Goal: Task Accomplishment & Management: Manage account settings

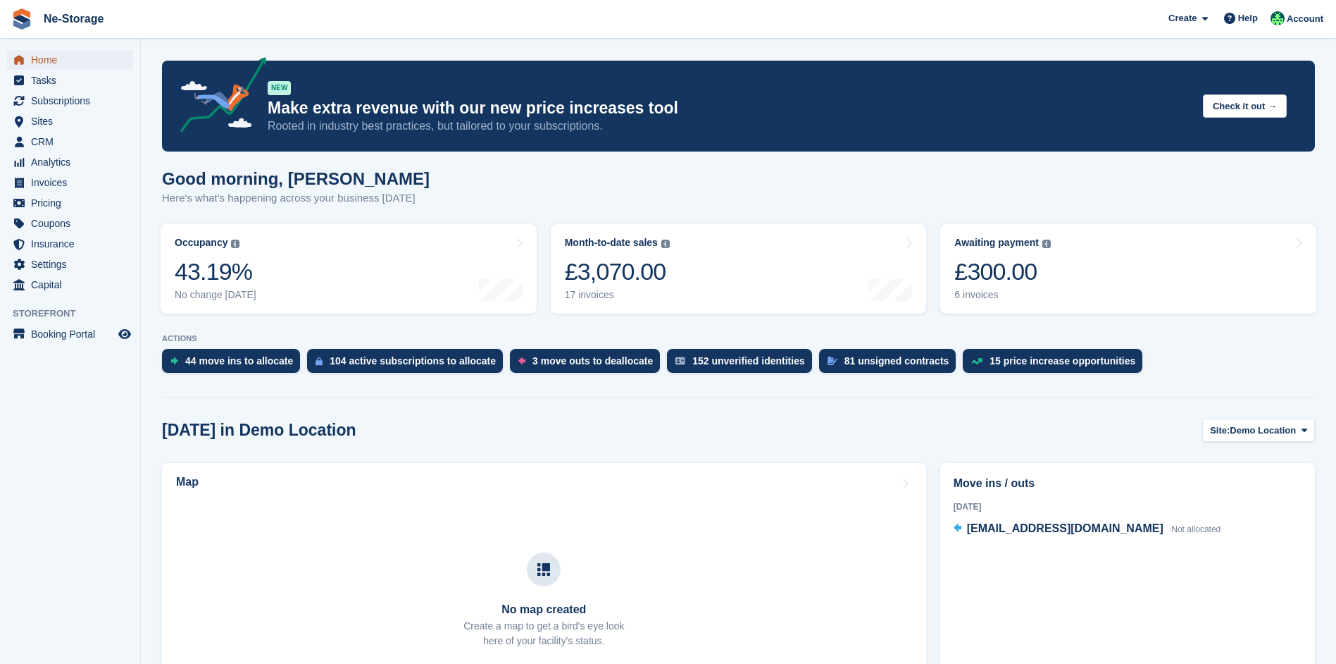
click at [99, 66] on span "Home" at bounding box center [73, 60] width 85 height 20
click at [62, 116] on span "Sites" at bounding box center [73, 121] width 85 height 20
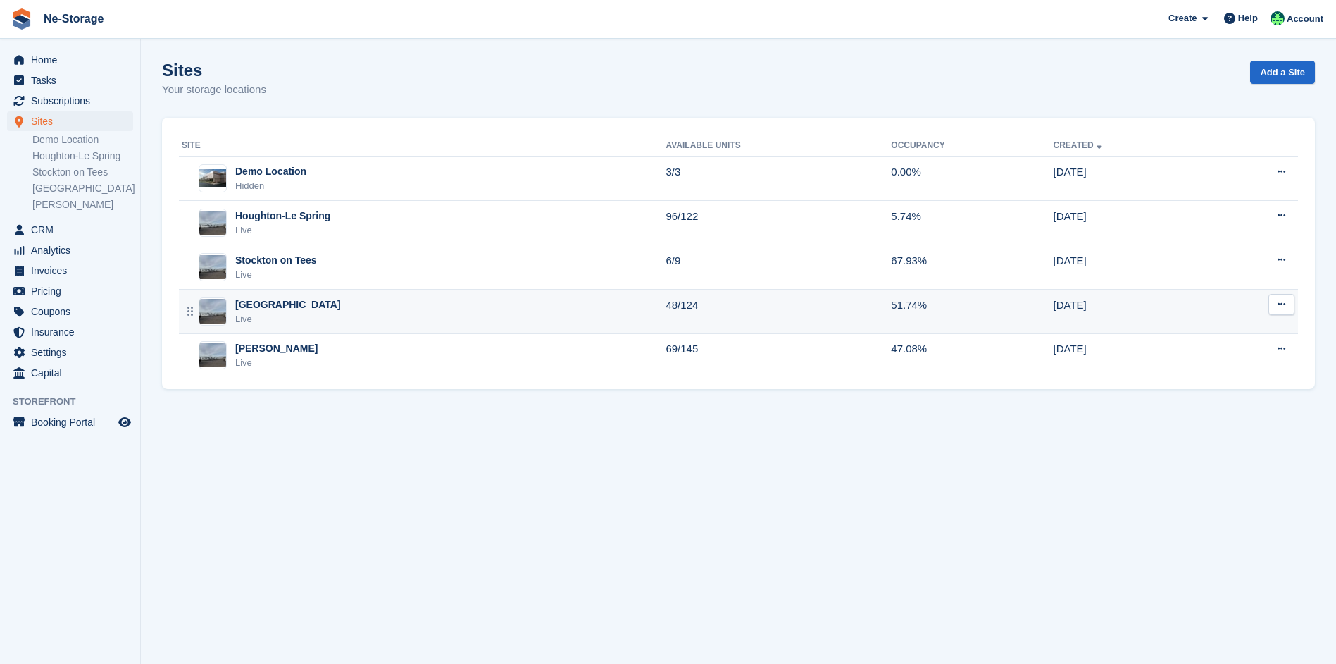
click at [341, 325] on td "Durham Live" at bounding box center [422, 311] width 487 height 44
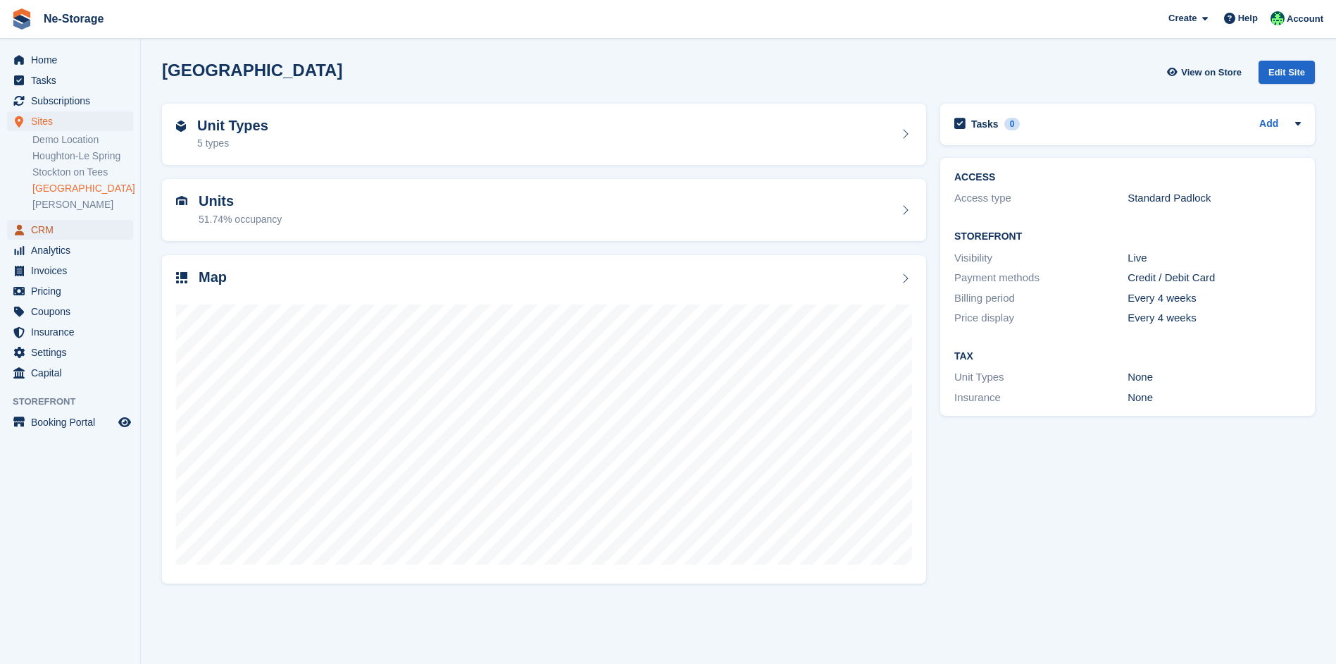
click at [96, 225] on span "CRM" at bounding box center [73, 230] width 85 height 20
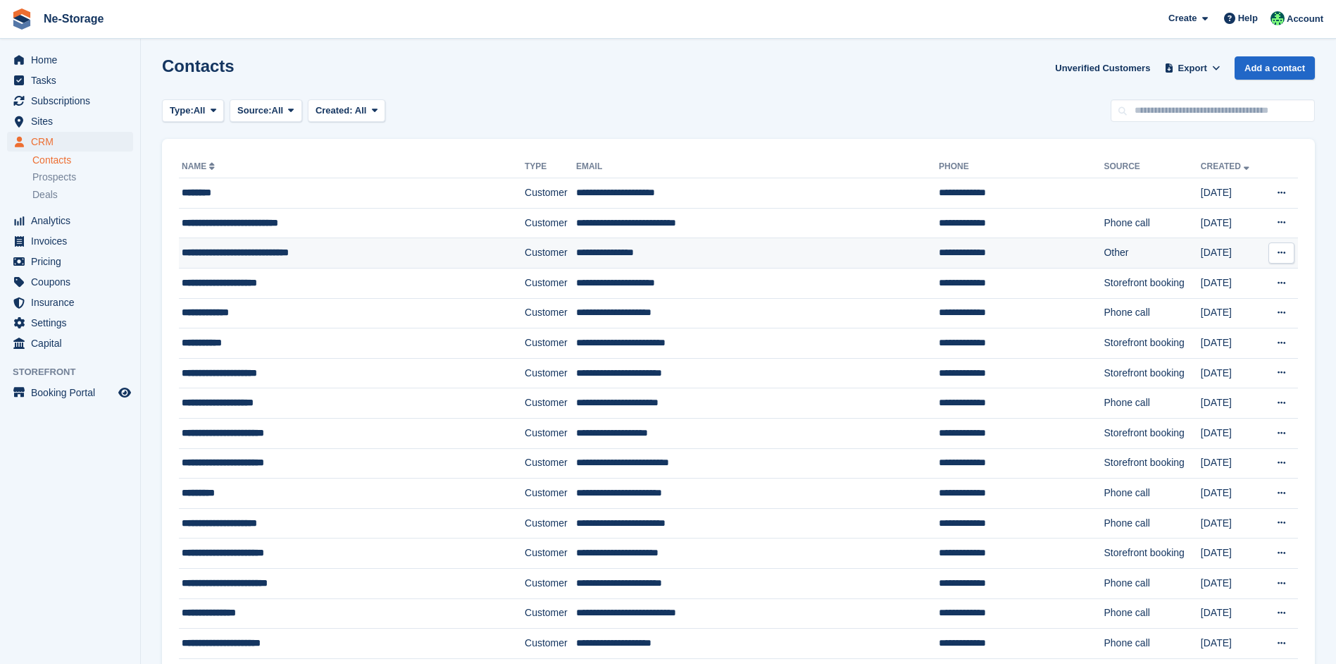
scroll to position [141, 0]
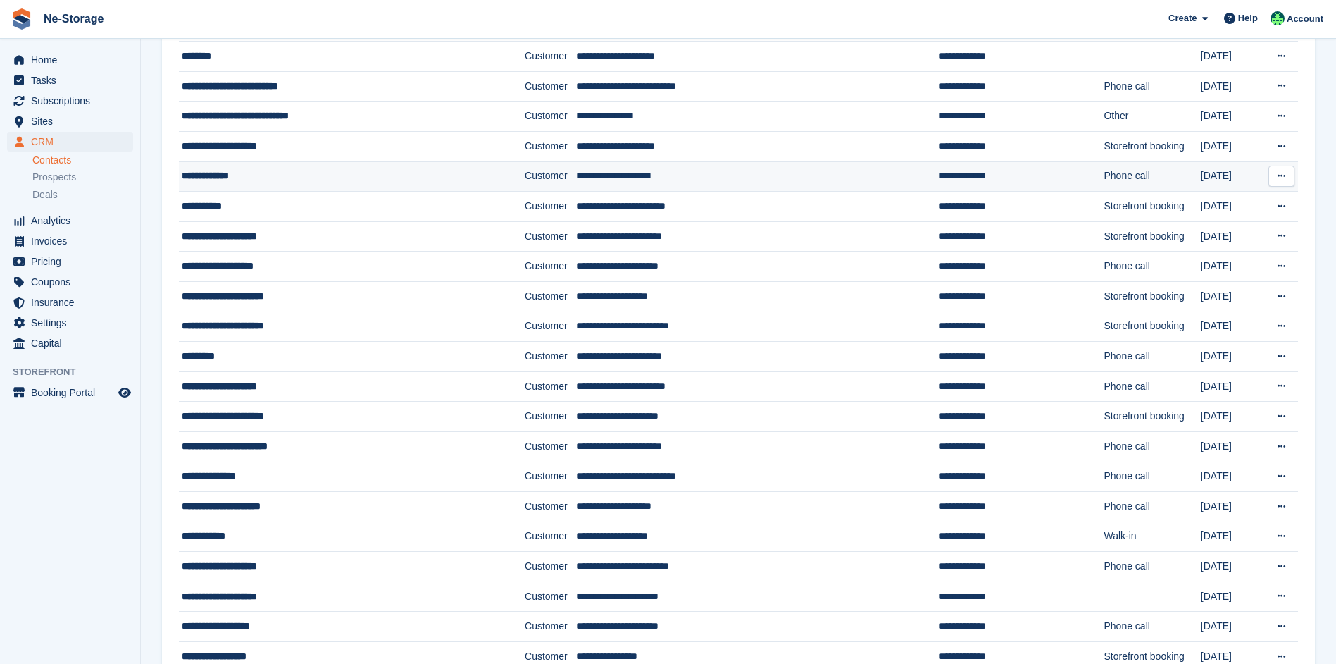
click at [347, 170] on div "**********" at bounding box center [324, 175] width 285 height 15
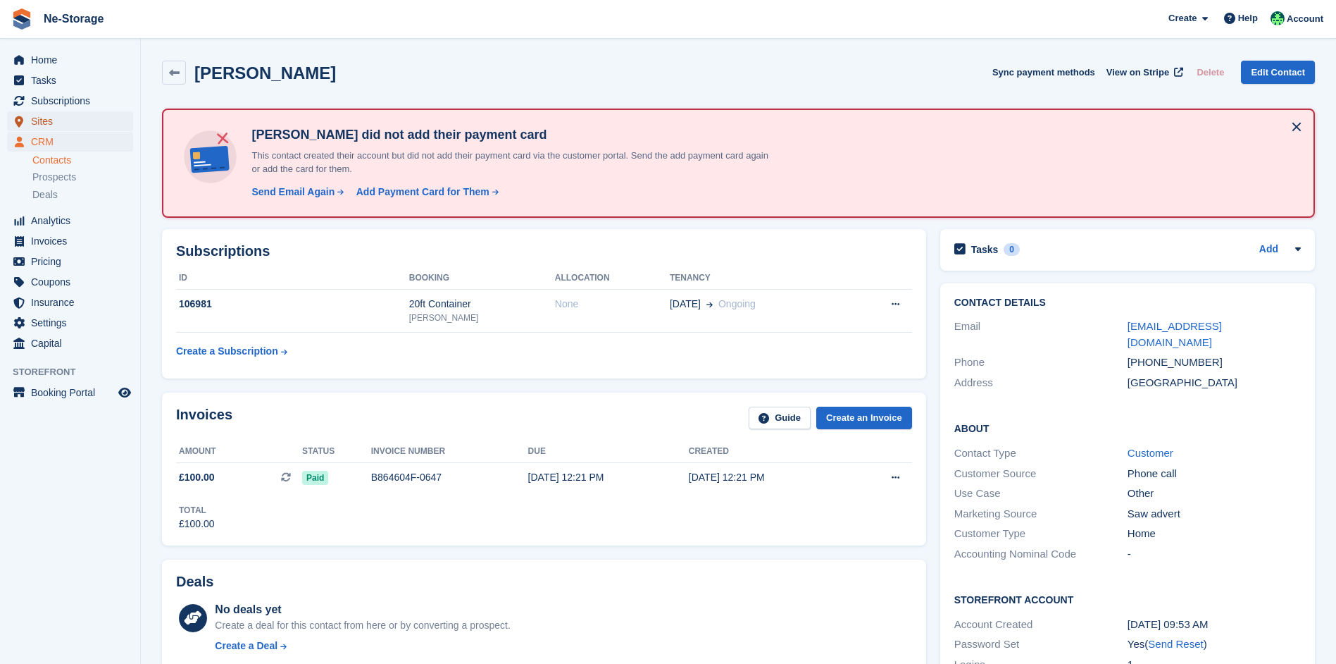
click at [91, 118] on span "Sites" at bounding box center [73, 121] width 85 height 20
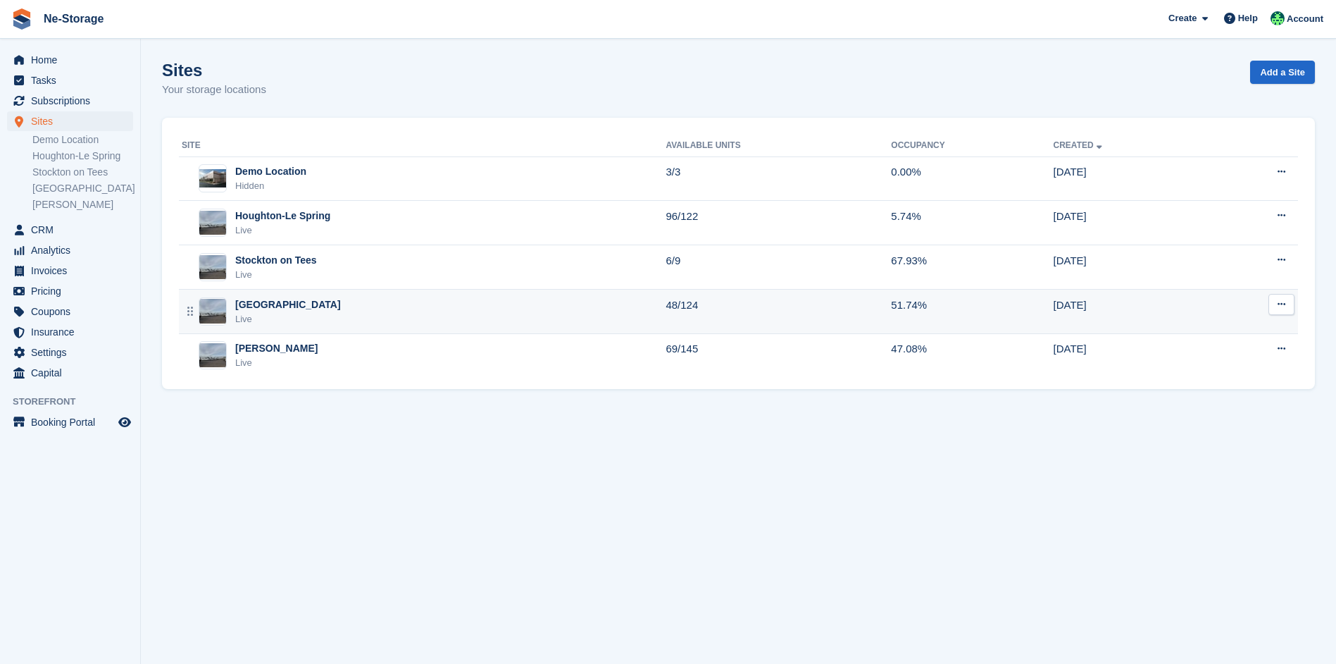
click at [342, 321] on div "Durham Live" at bounding box center [424, 311] width 484 height 29
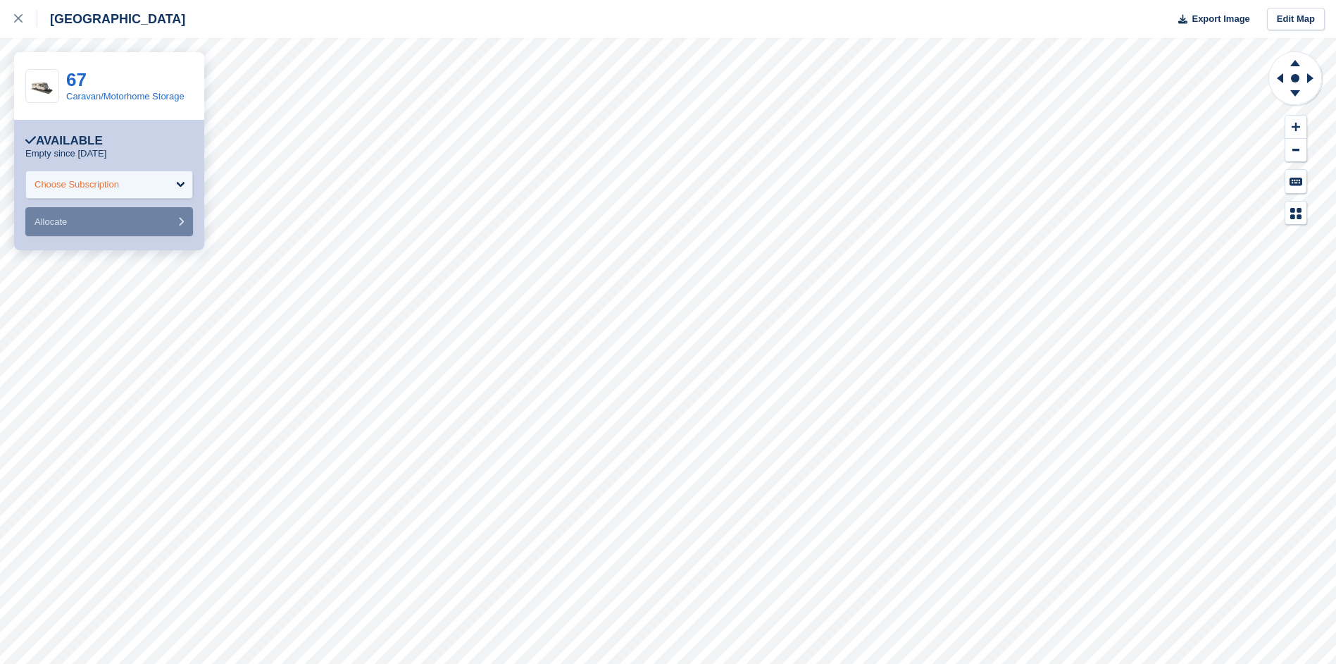
click at [144, 182] on div "Choose Subscription" at bounding box center [109, 184] width 168 height 28
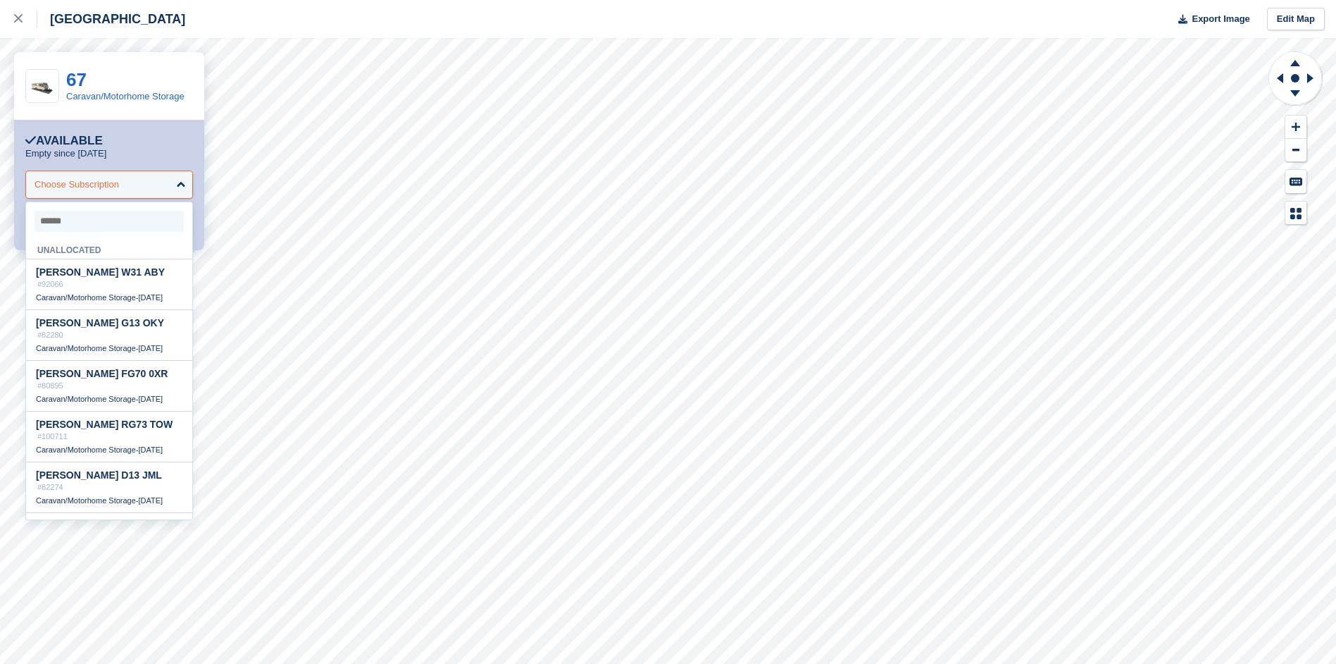
click at [148, 187] on div "Choose Subscription" at bounding box center [109, 184] width 168 height 28
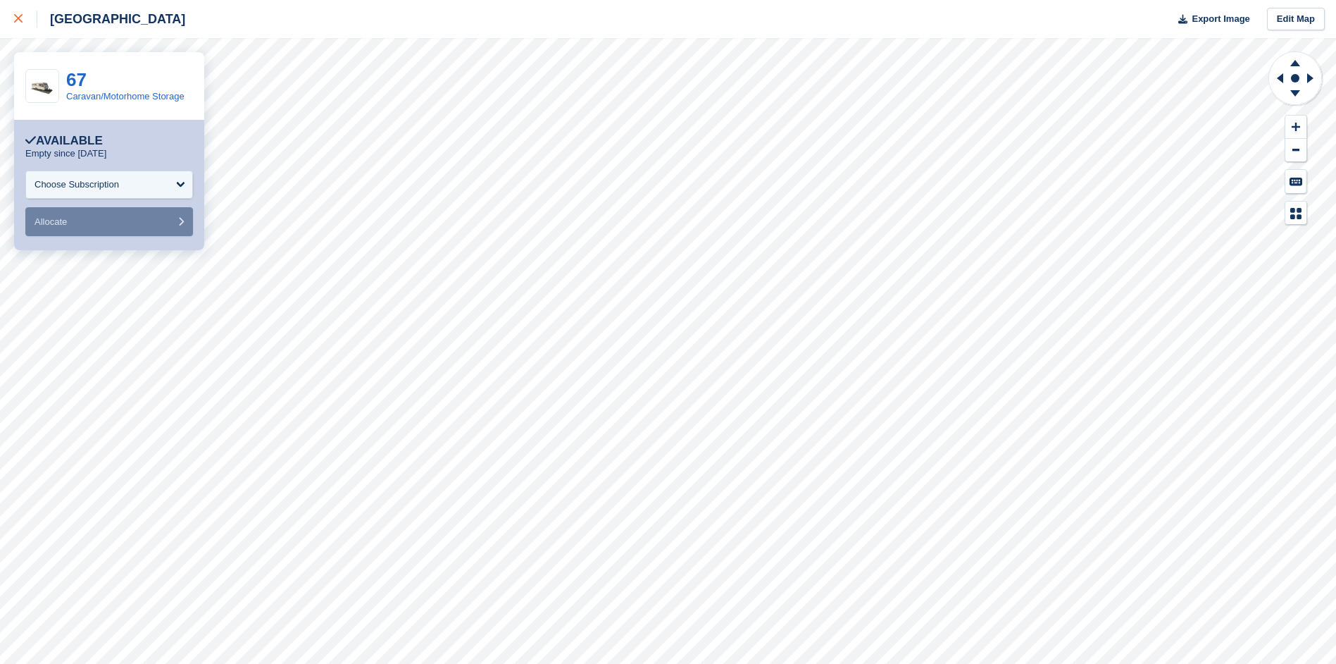
click at [23, 20] on div at bounding box center [25, 19] width 23 height 17
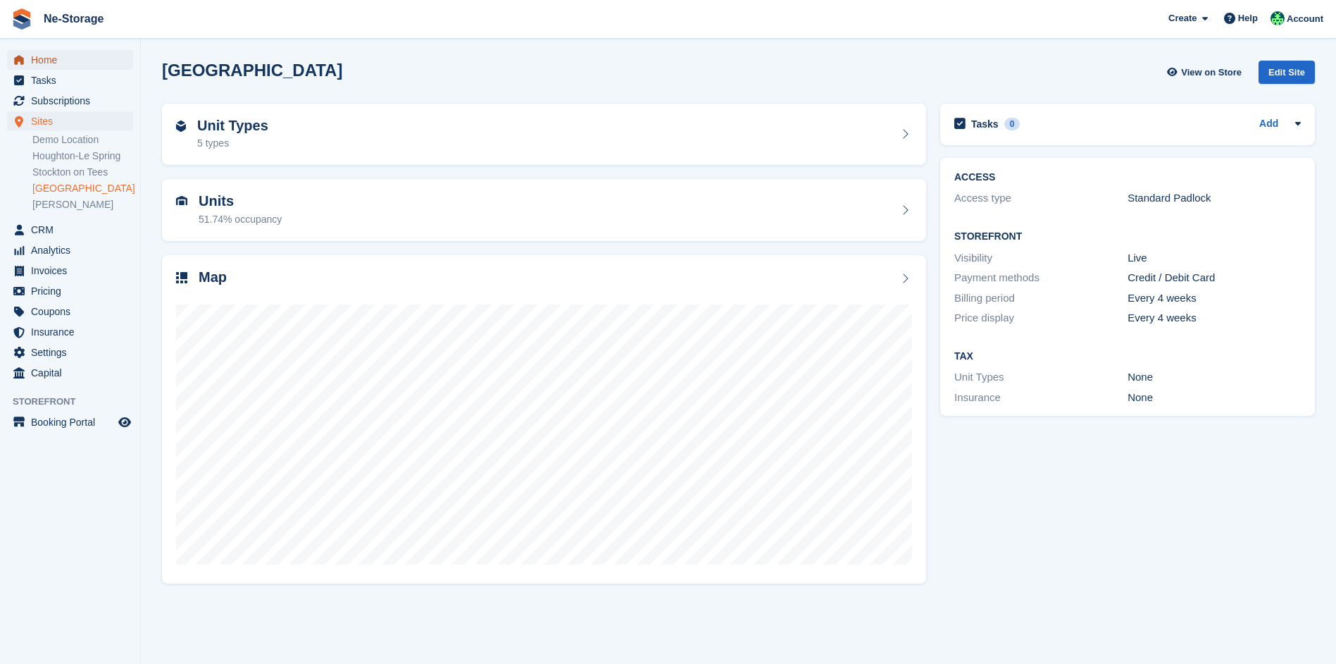
click at [68, 56] on span "Home" at bounding box center [73, 60] width 85 height 20
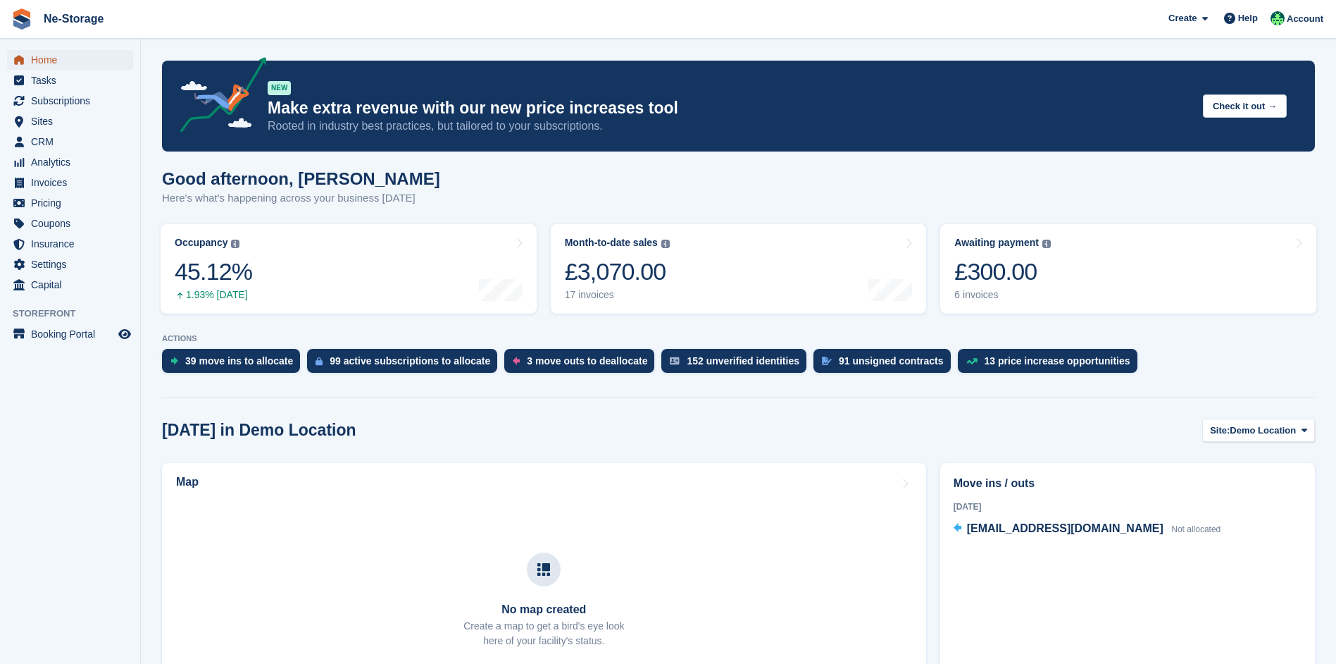
click at [63, 56] on span "Home" at bounding box center [73, 60] width 85 height 20
click at [68, 118] on span "Sites" at bounding box center [73, 121] width 85 height 20
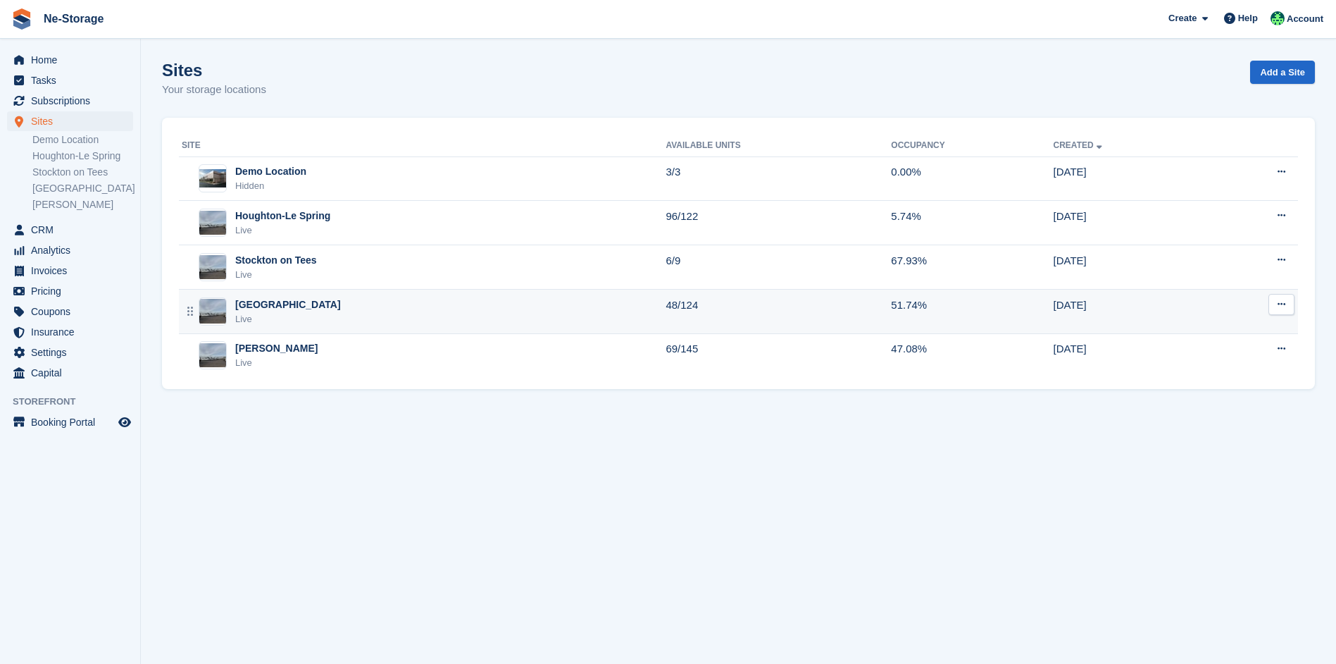
click at [351, 311] on div "Durham Live" at bounding box center [424, 311] width 484 height 29
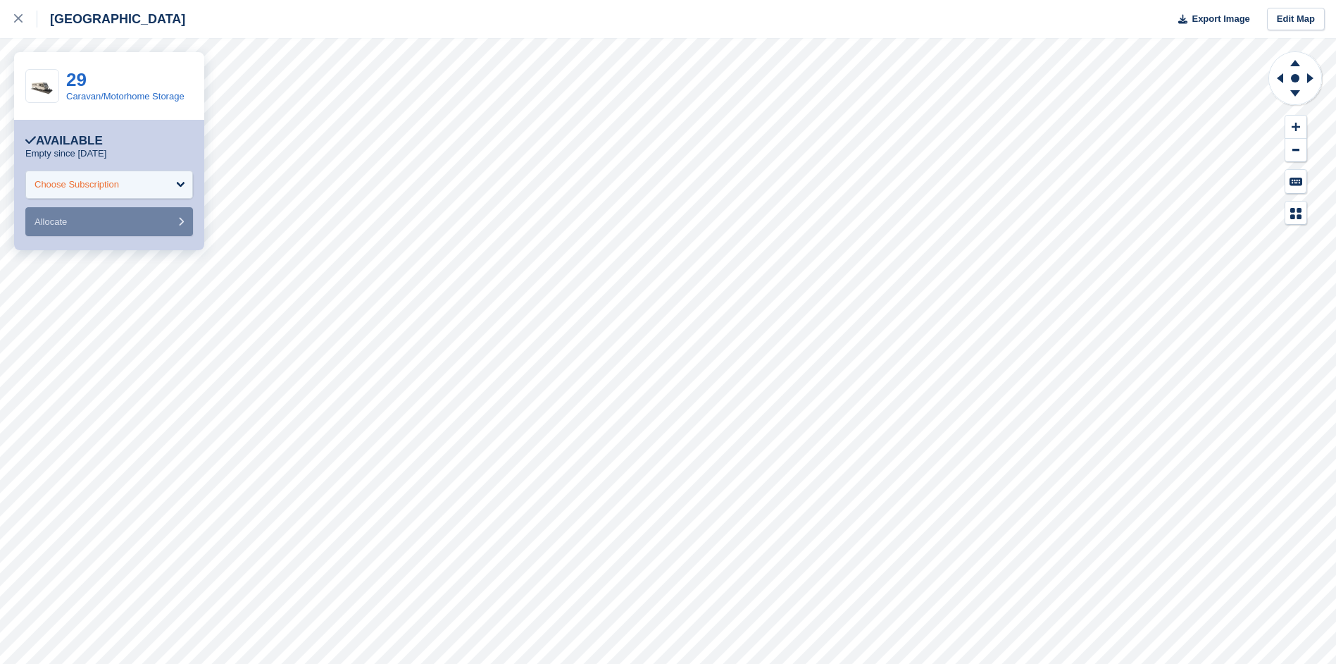
click at [152, 185] on div "Choose Subscription" at bounding box center [109, 184] width 168 height 28
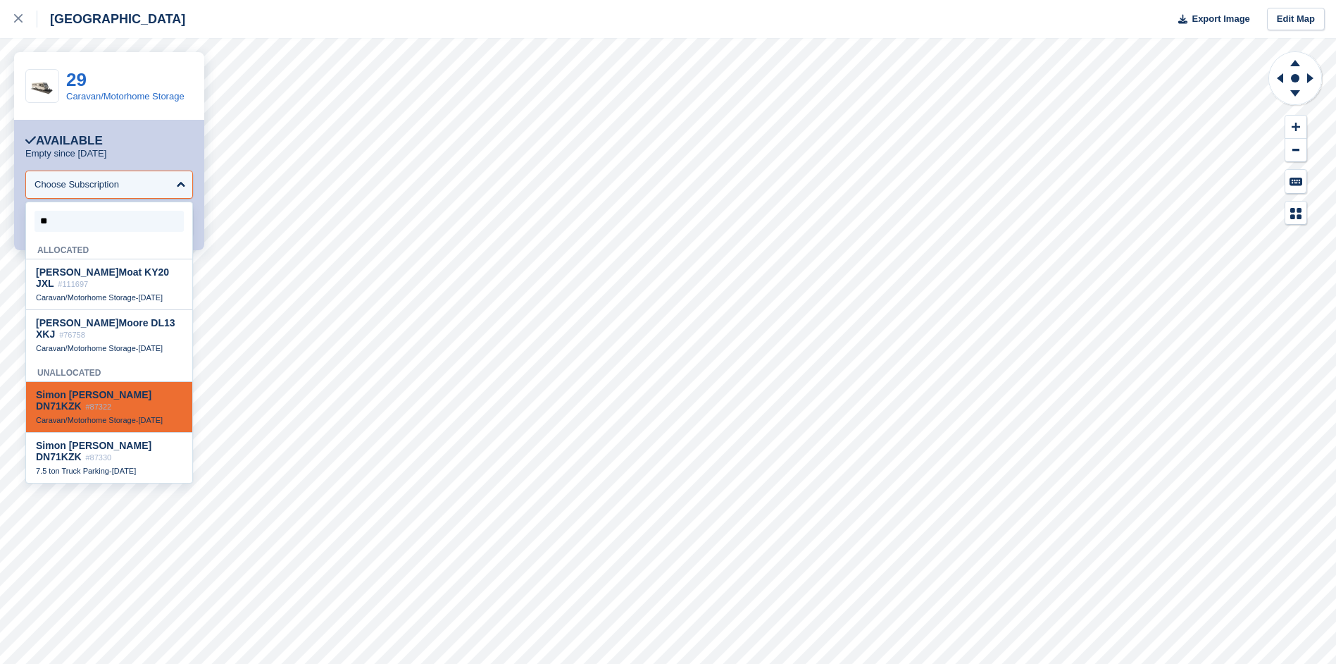
type input "*"
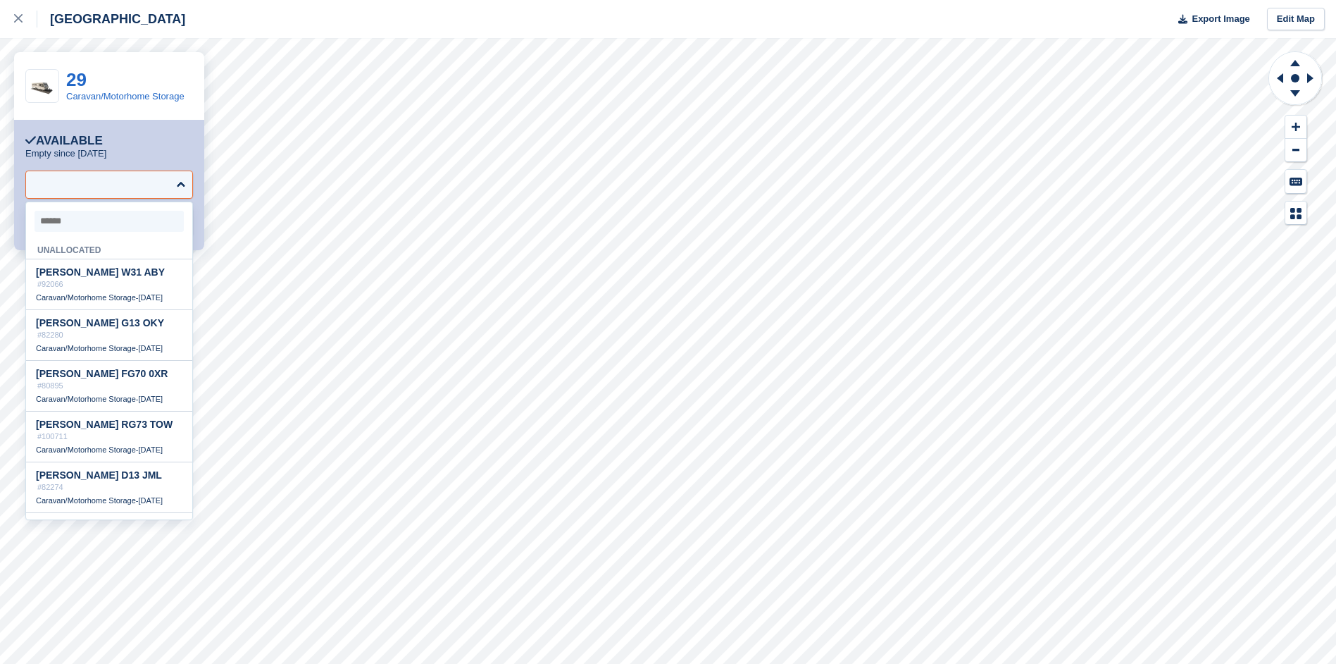
click at [180, 186] on div at bounding box center [109, 184] width 168 height 28
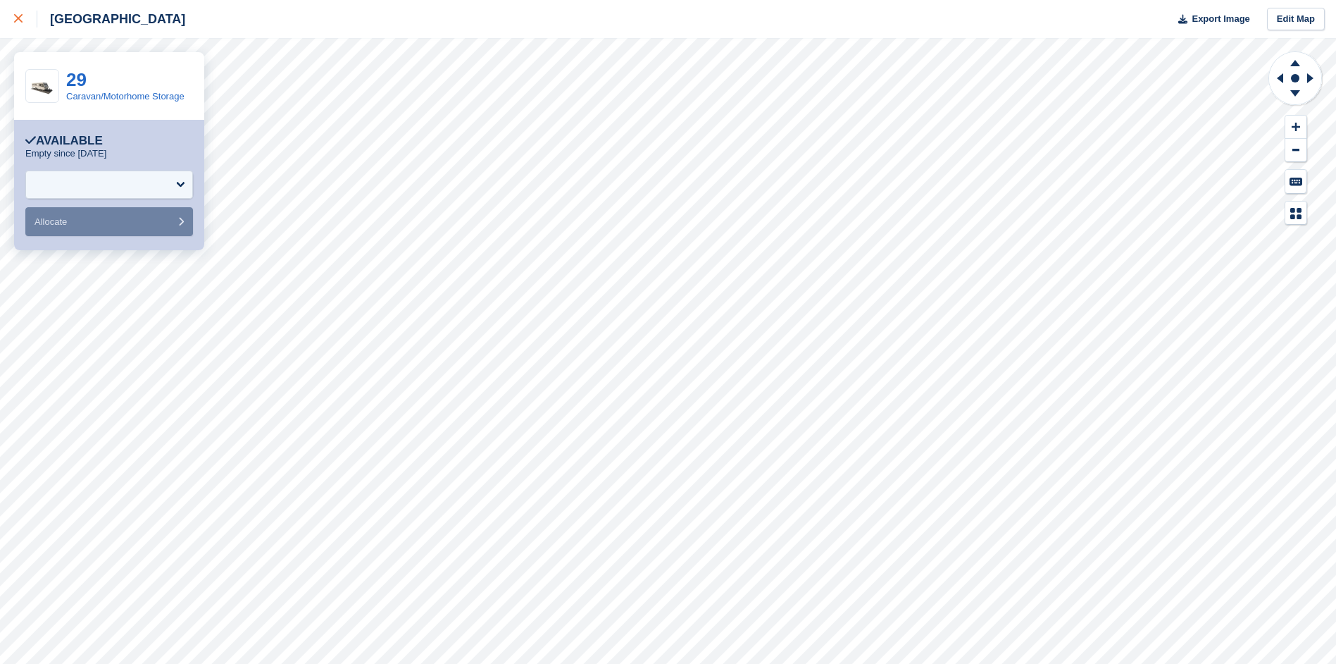
click at [13, 14] on link at bounding box center [18, 19] width 37 height 38
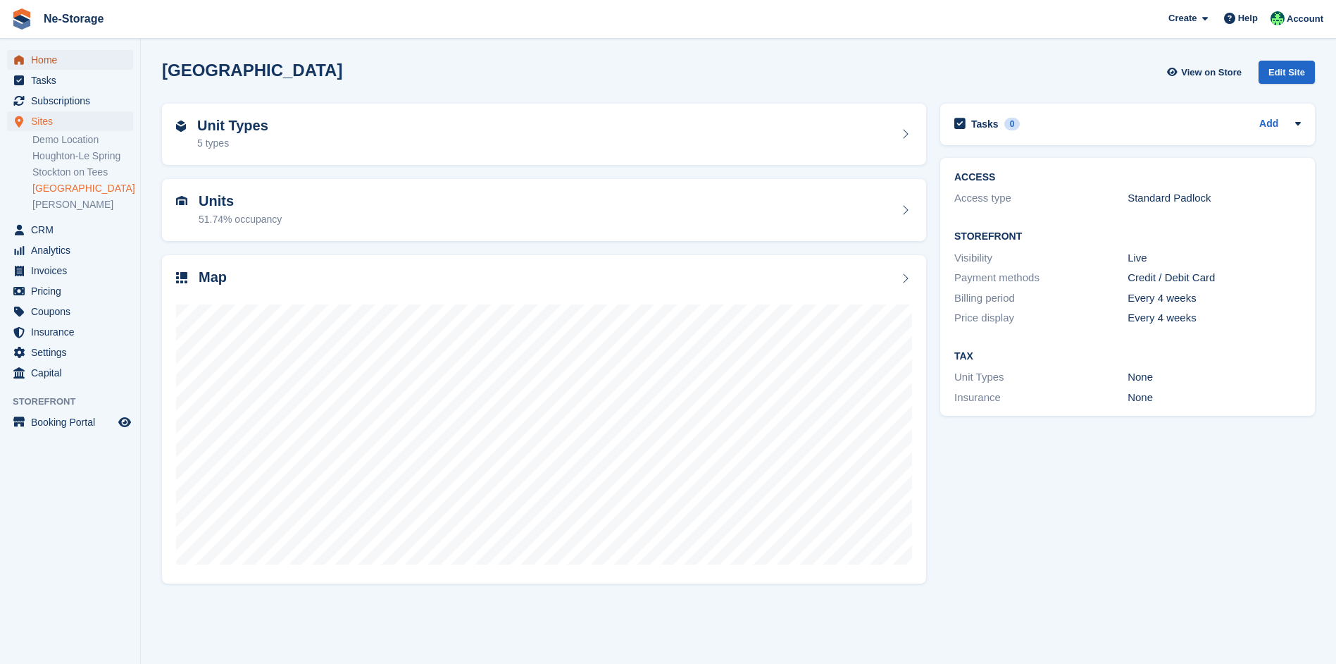
click at [45, 58] on span "Home" at bounding box center [73, 60] width 85 height 20
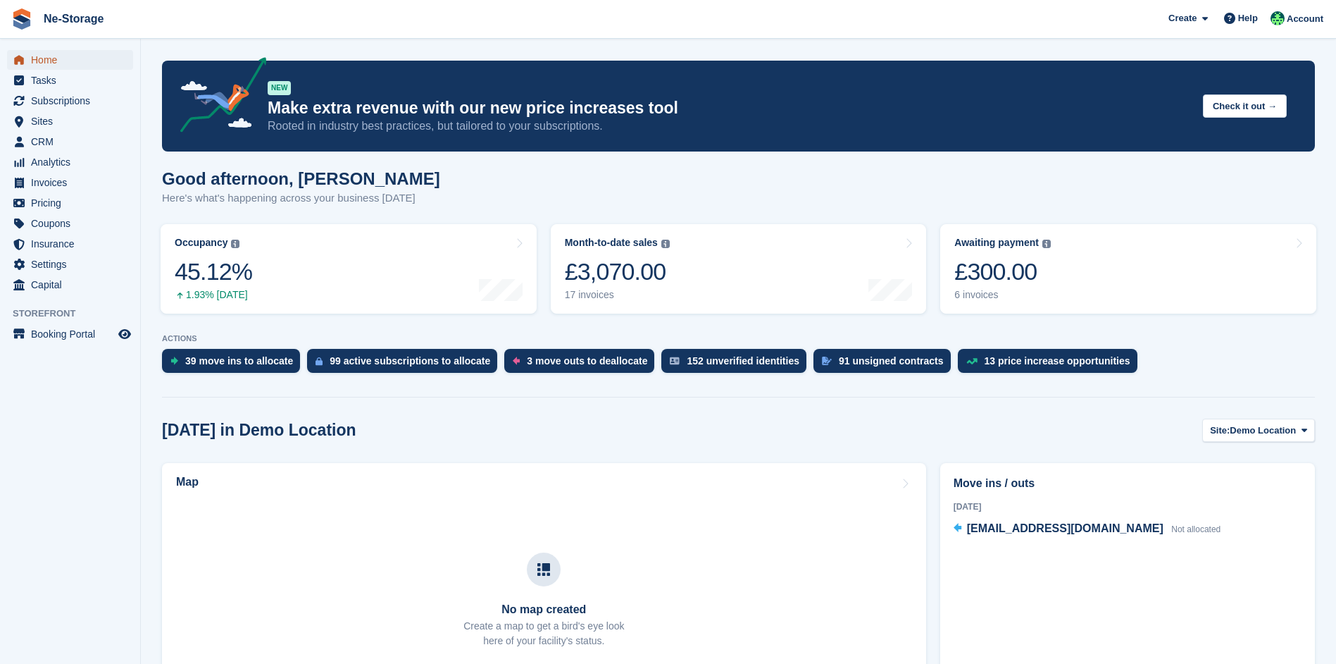
click at [67, 63] on span "Home" at bounding box center [73, 60] width 85 height 20
